Goal: Task Accomplishment & Management: Use online tool/utility

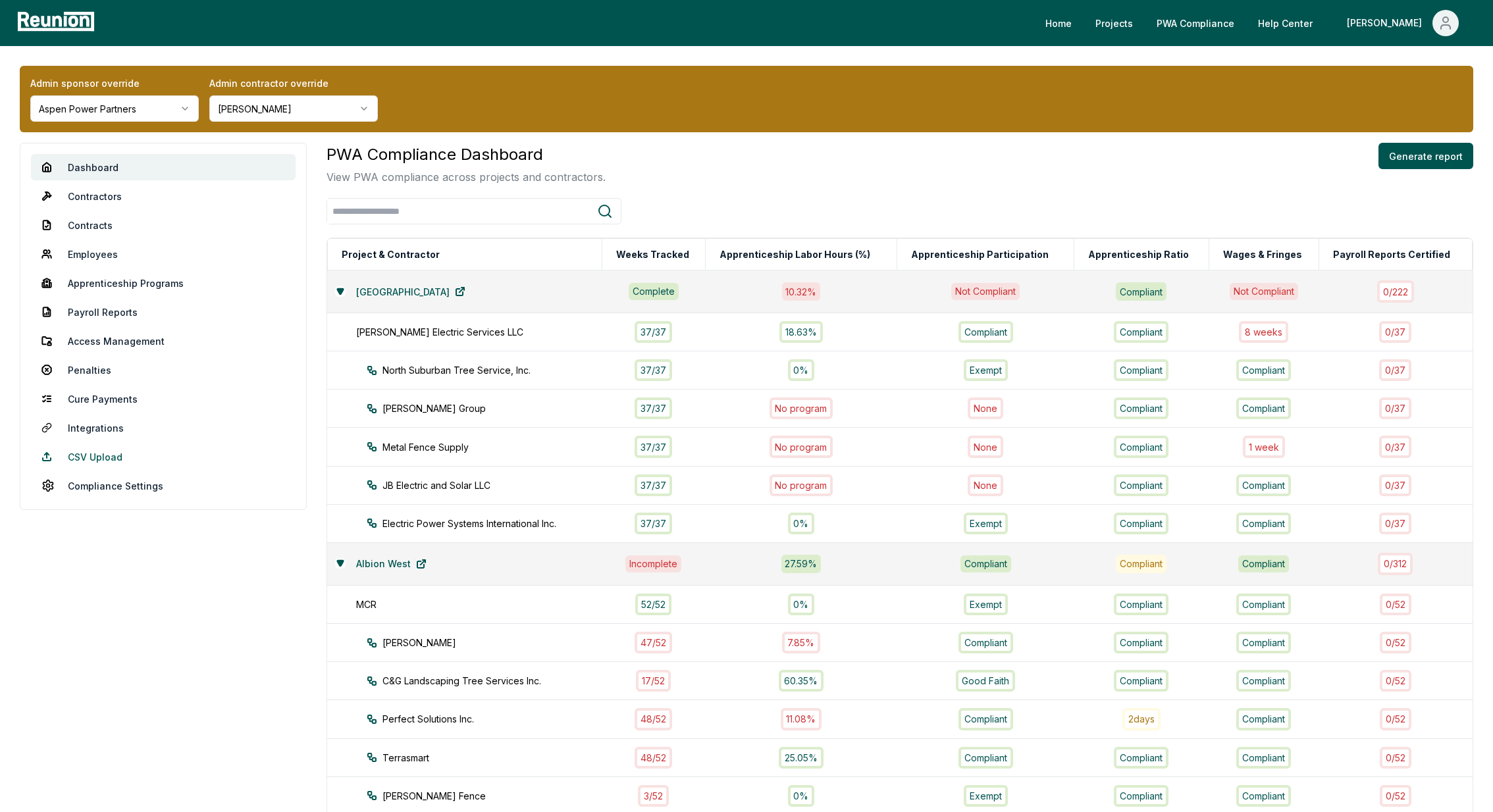
click at [98, 454] on link "CSV Upload" at bounding box center [163, 457] width 264 height 26
click at [260, 100] on html "Please visit us on your desktop We're working on making our marketplace mobile-…" at bounding box center [746, 802] width 1493 height 1604
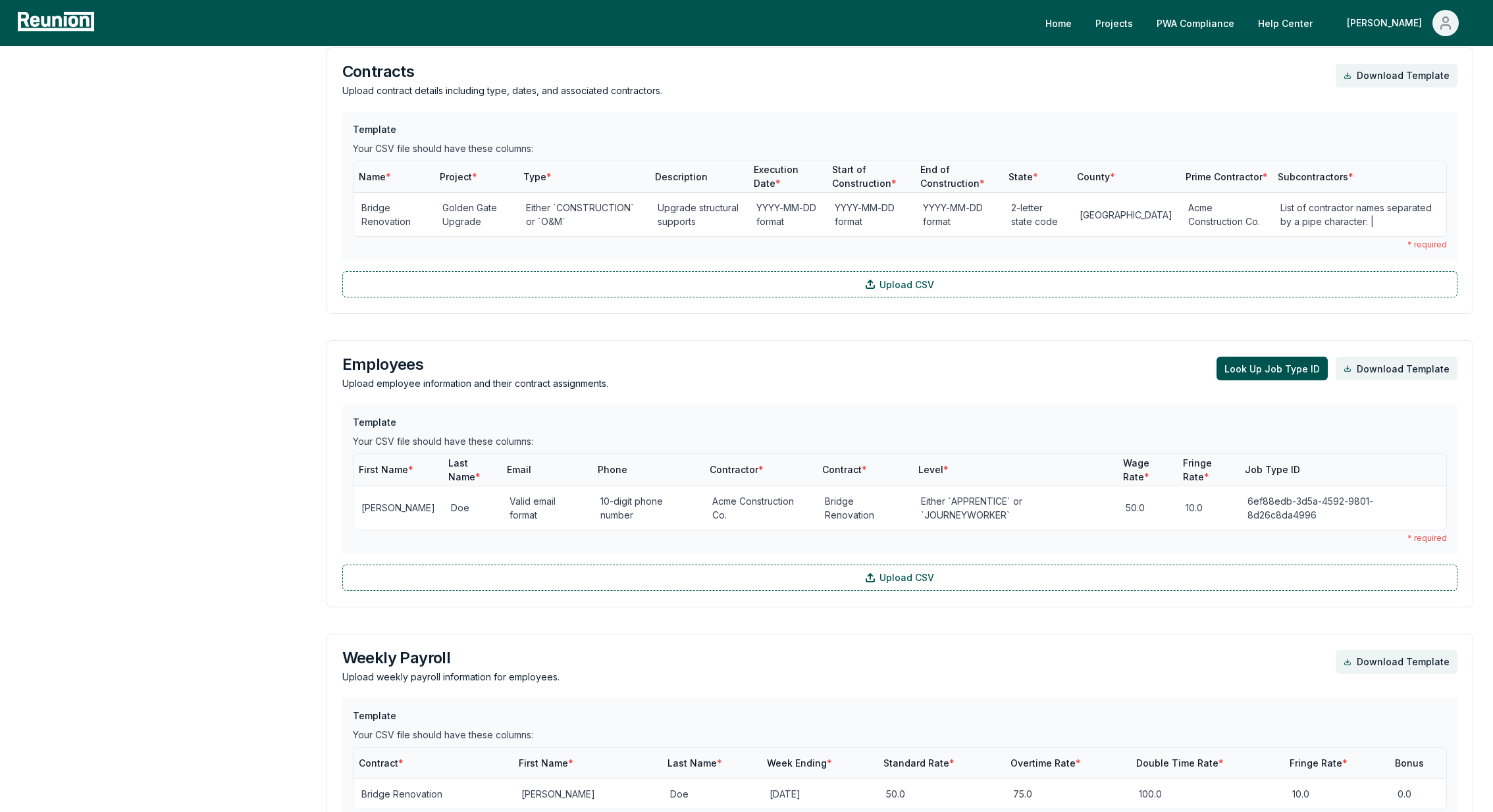
scroll to position [746, 0]
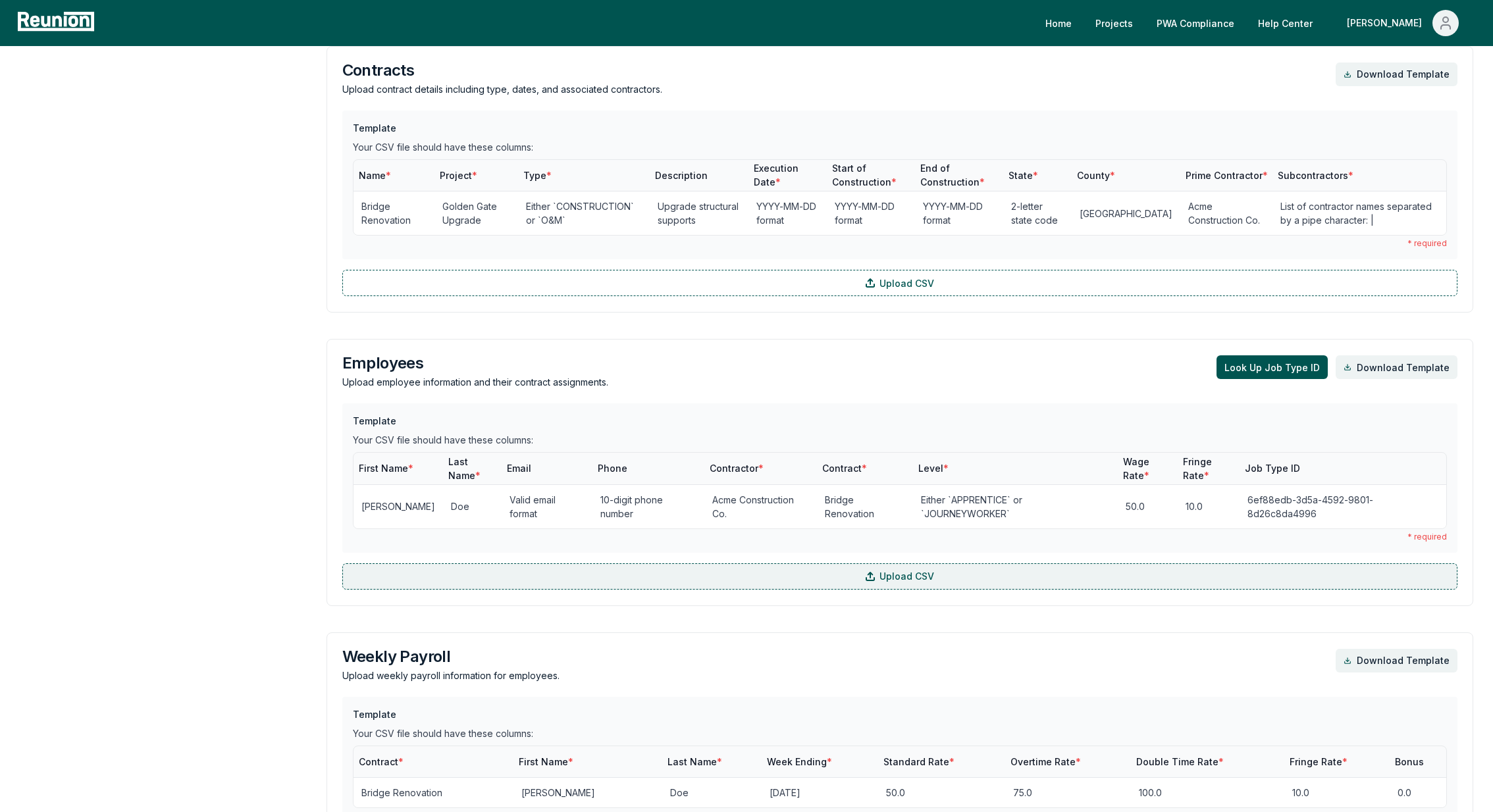
click at [659, 564] on label "Upload CSV" at bounding box center [900, 577] width 1115 height 26
click at [0, 0] on input "Upload CSV" at bounding box center [0, 0] width 0 height 0
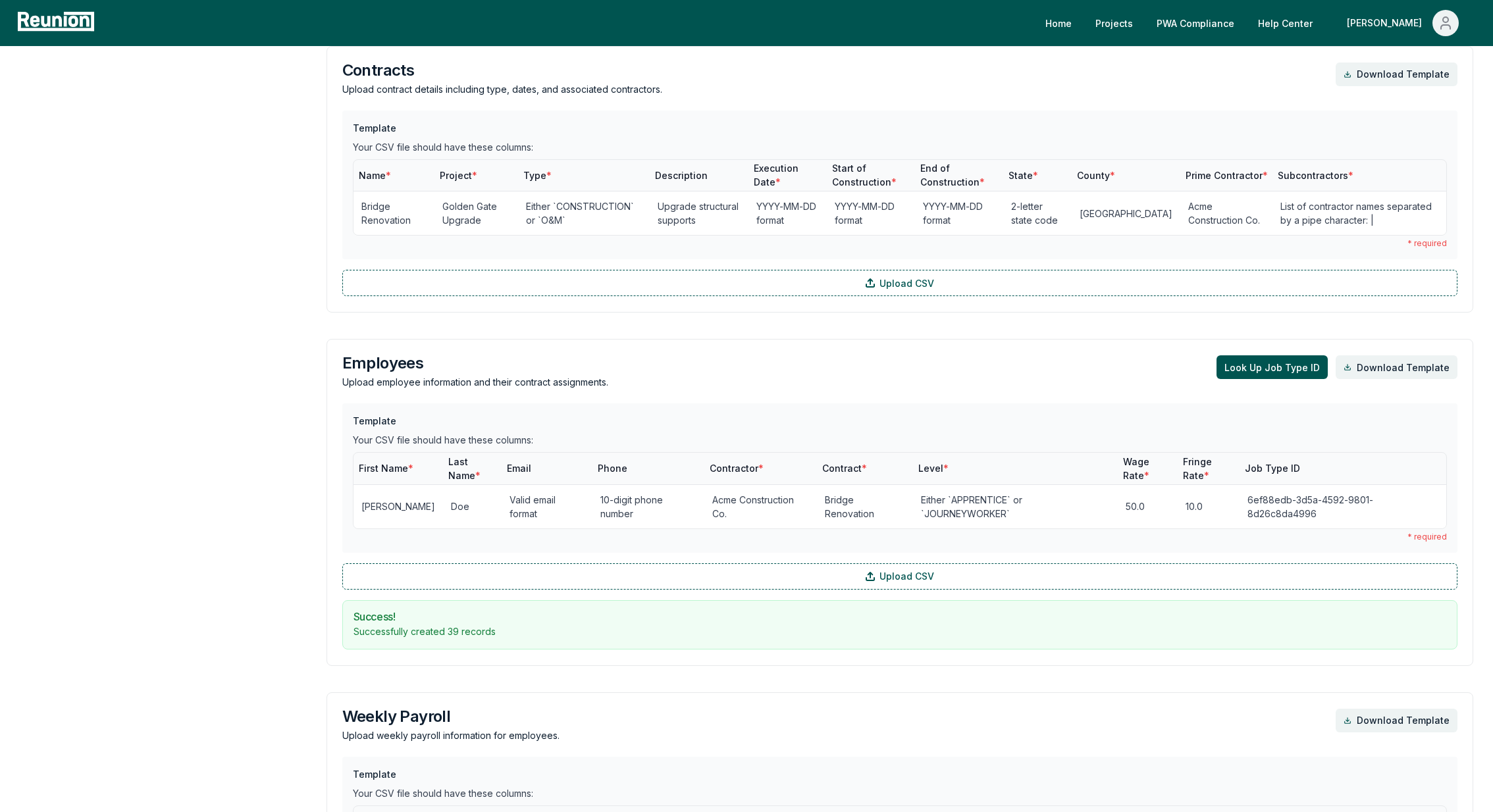
scroll to position [0, 0]
